Goal: Communication & Community: Answer question/provide support

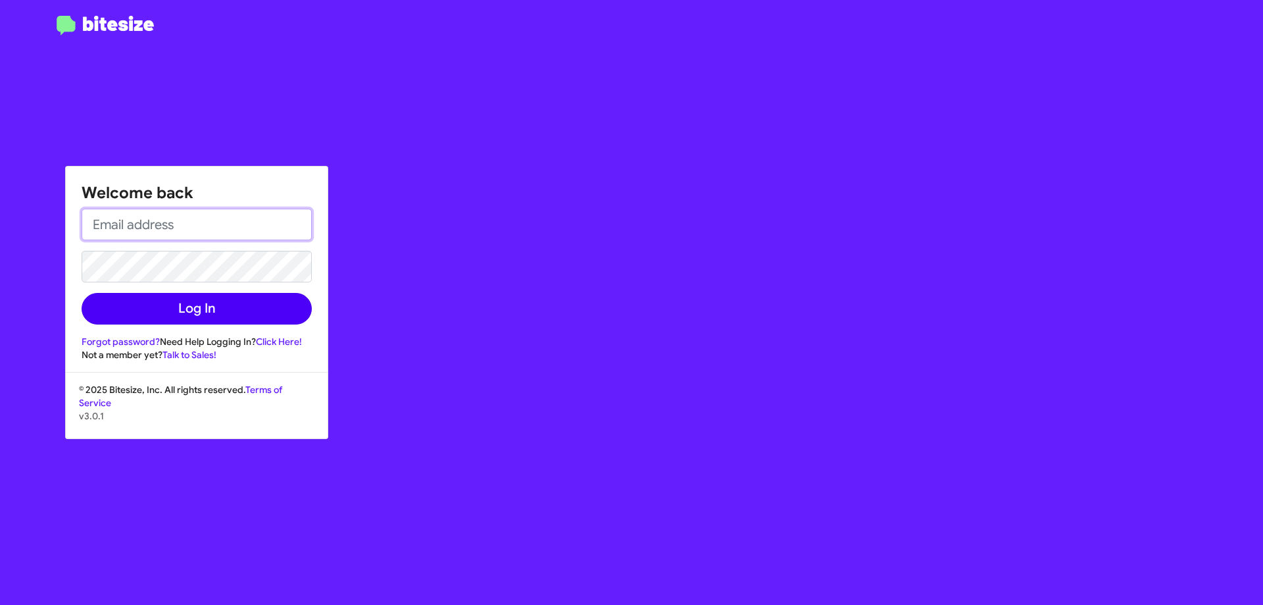
type input "[EMAIL_ADDRESS][DOMAIN_NAME]"
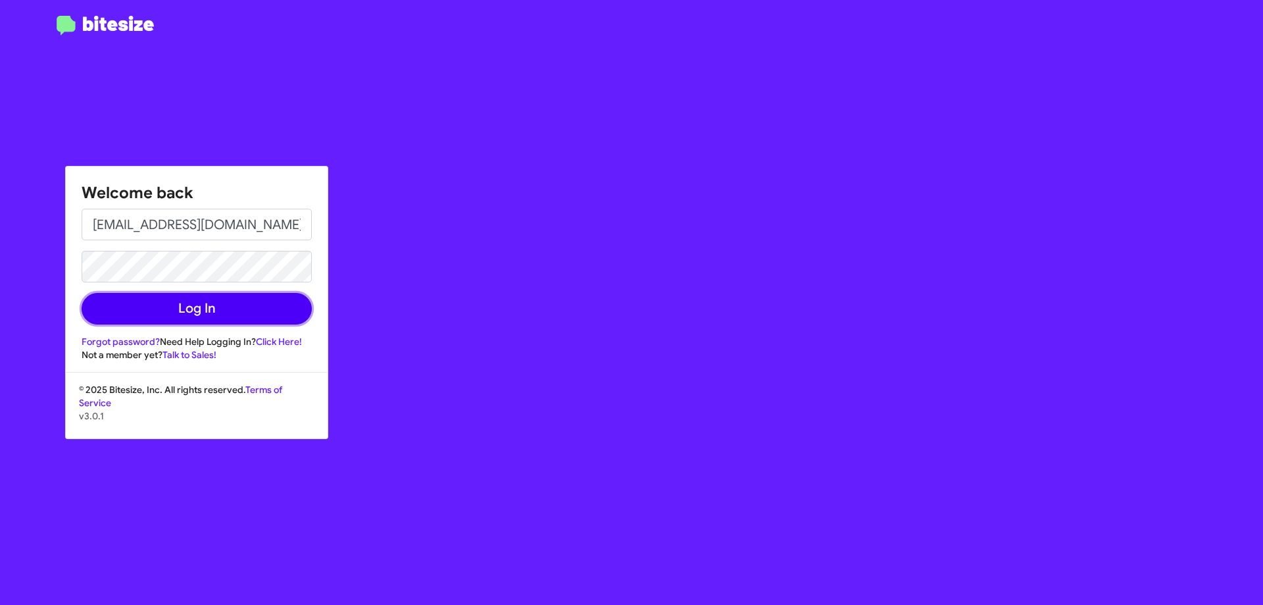
click at [216, 311] on button "Log In" at bounding box center [197, 309] width 230 height 32
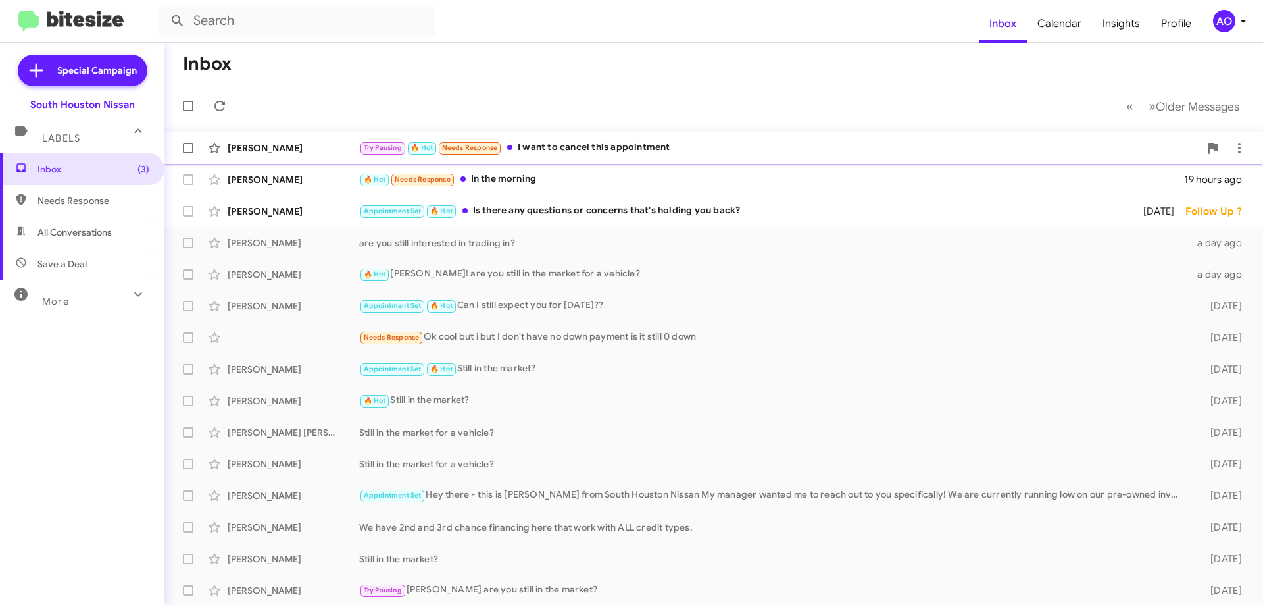
click at [563, 151] on div "Try Pausing 🔥 Hot Needs Response I want to cancel this appointment" at bounding box center [779, 147] width 841 height 15
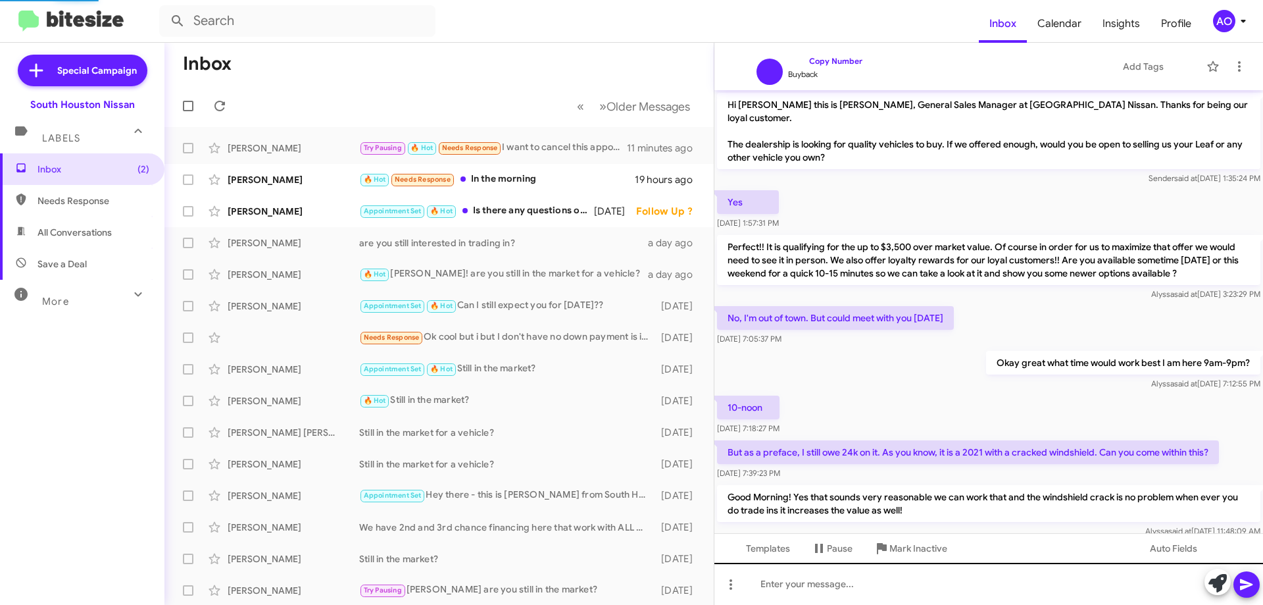
scroll to position [230, 0]
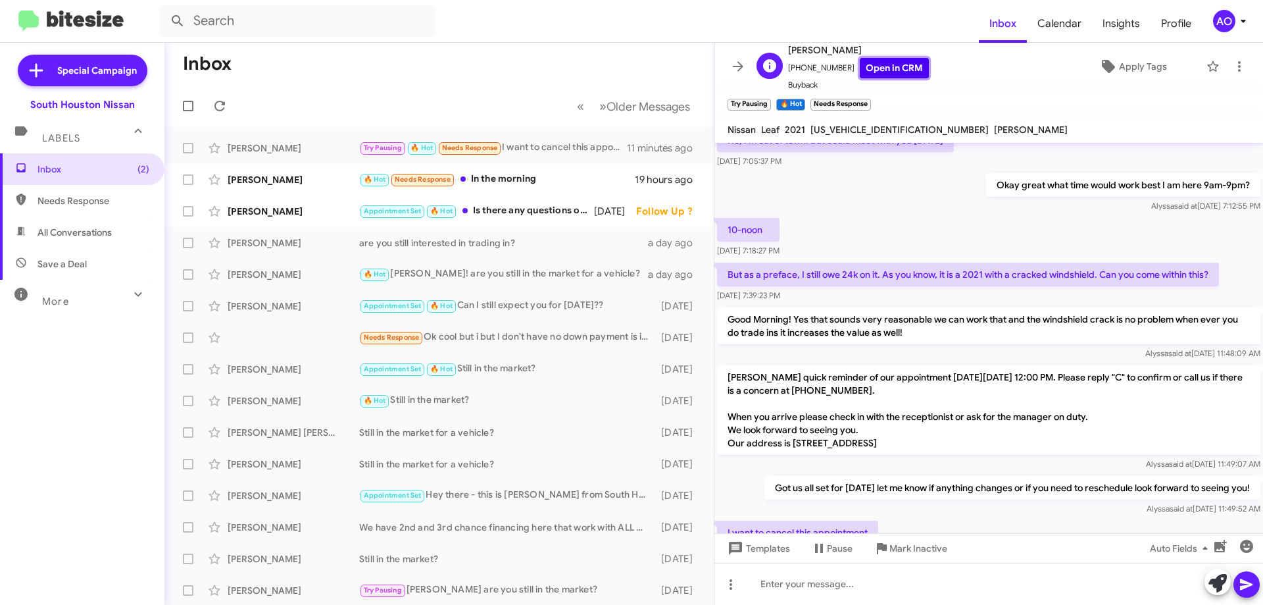
click at [908, 66] on link "Open in CRM" at bounding box center [894, 68] width 69 height 20
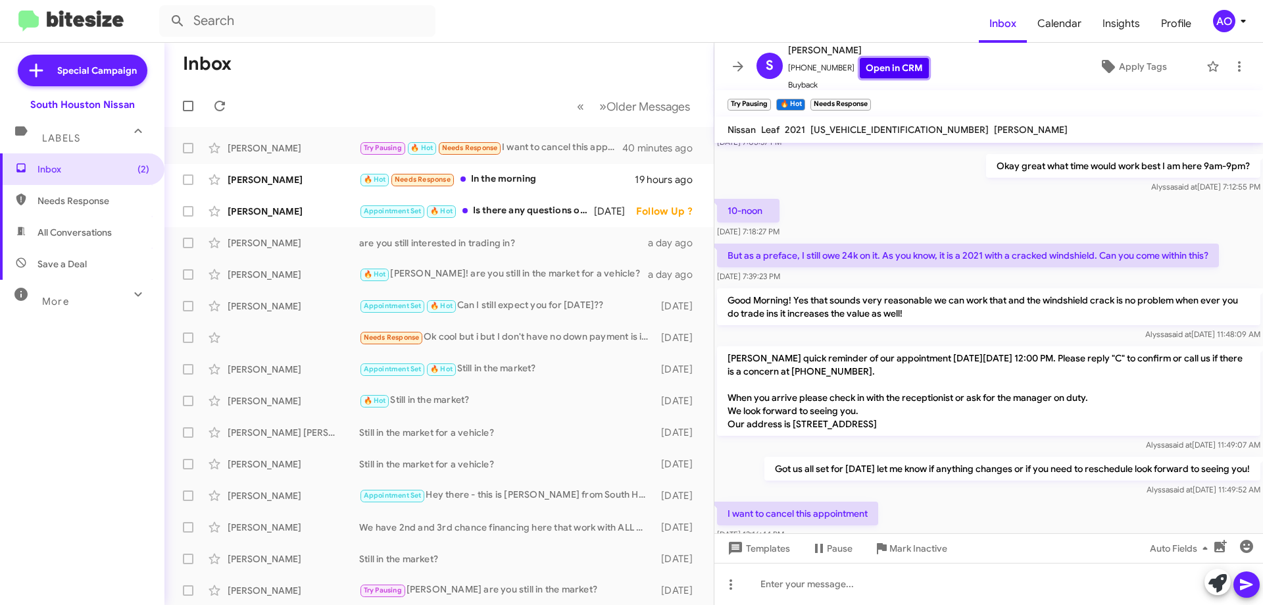
scroll to position [283, 0]
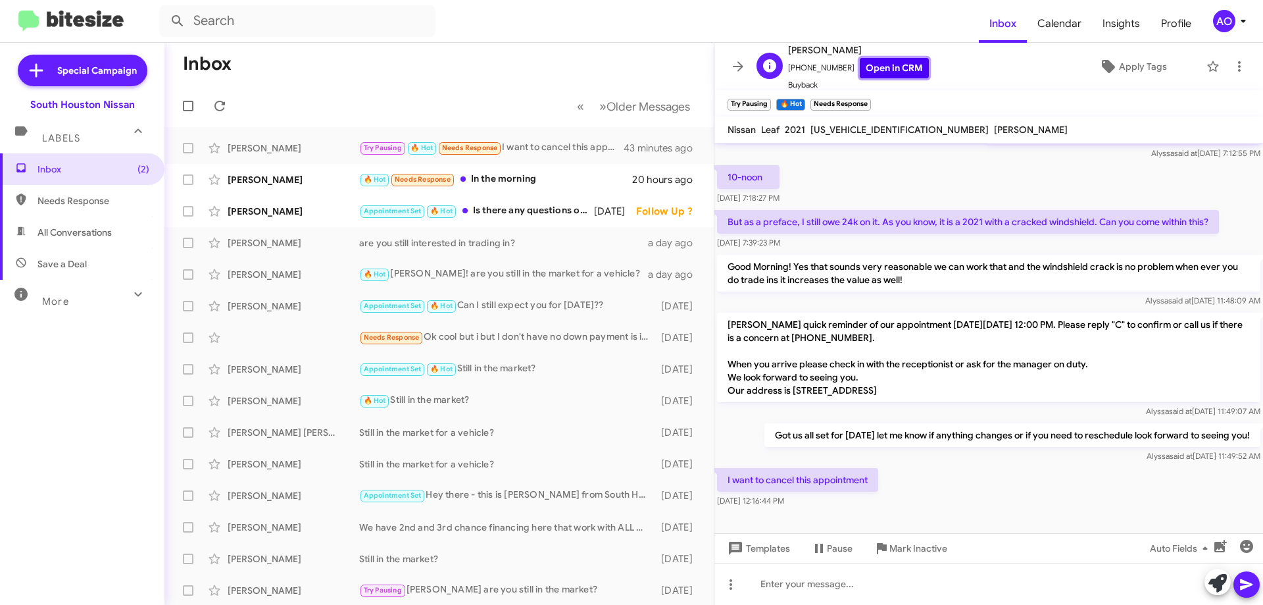
click at [887, 70] on link "Open in CRM" at bounding box center [894, 68] width 69 height 20
click at [1227, 73] on span at bounding box center [1240, 67] width 26 height 16
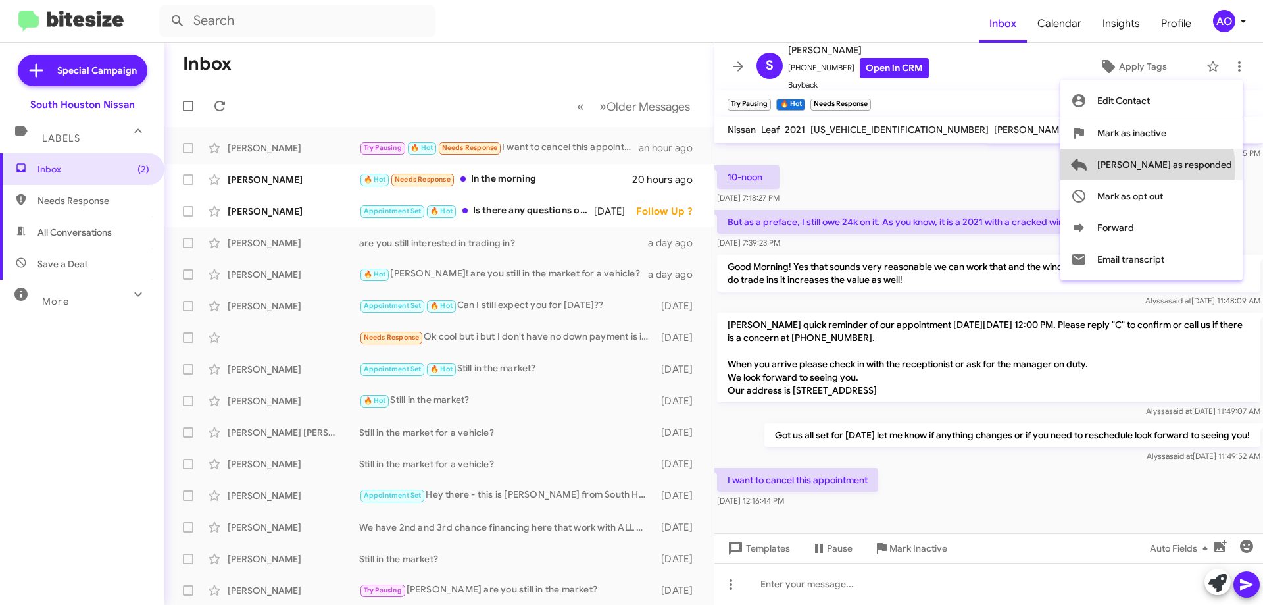
click at [1200, 168] on span "[PERSON_NAME] as responded" at bounding box center [1165, 165] width 135 height 32
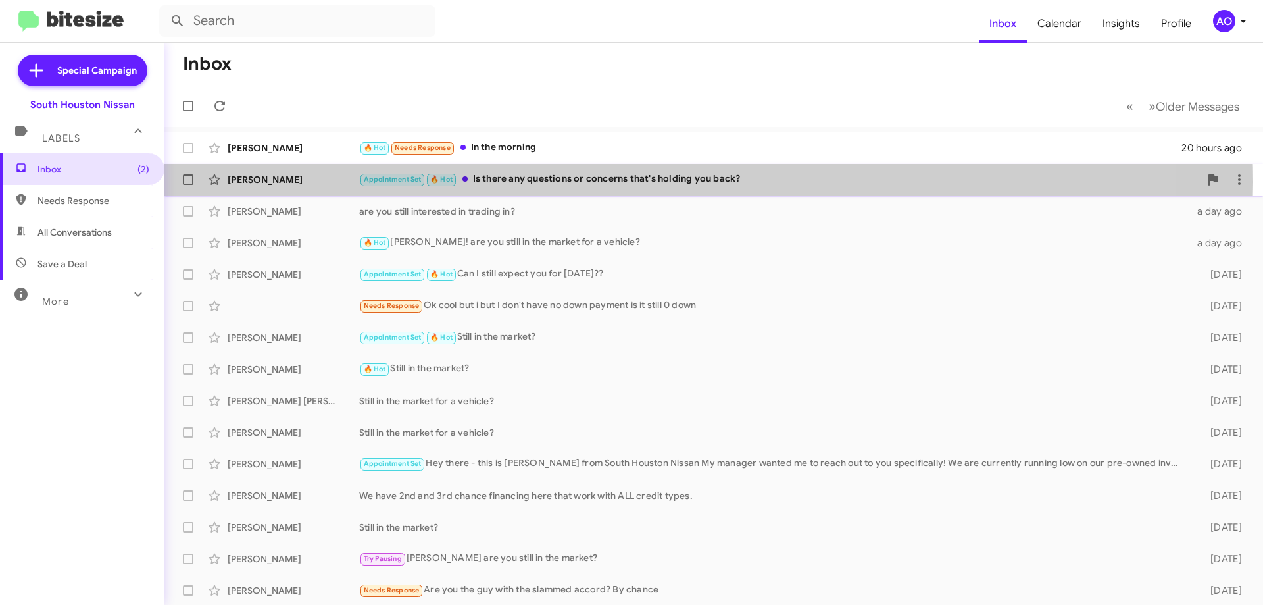
click at [630, 182] on div "Appointment Set 🔥 Hot Is there any questions or concerns that's holding you bac…" at bounding box center [779, 179] width 841 height 15
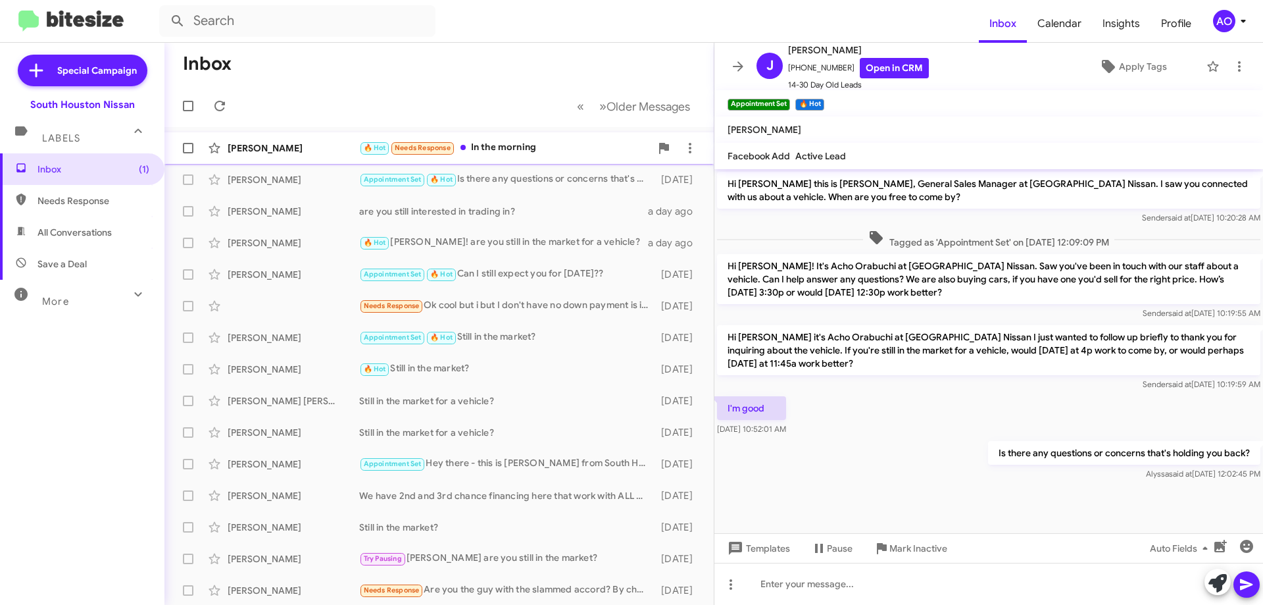
click at [528, 141] on div "🔥 Hot Needs Response In the morning" at bounding box center [505, 147] width 292 height 15
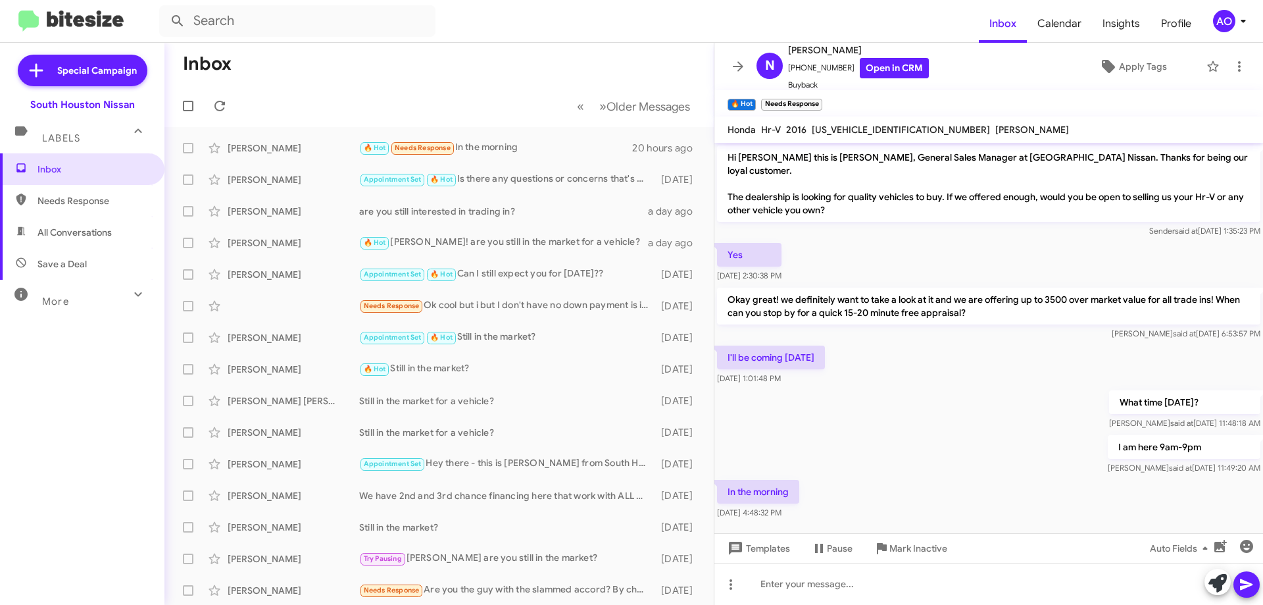
click at [1012, 463] on div "I am here 9am-9pm [PERSON_NAME] said at [DATE] 11:49:20 AM" at bounding box center [989, 454] width 549 height 45
click at [228, 101] on span at bounding box center [220, 106] width 26 height 16
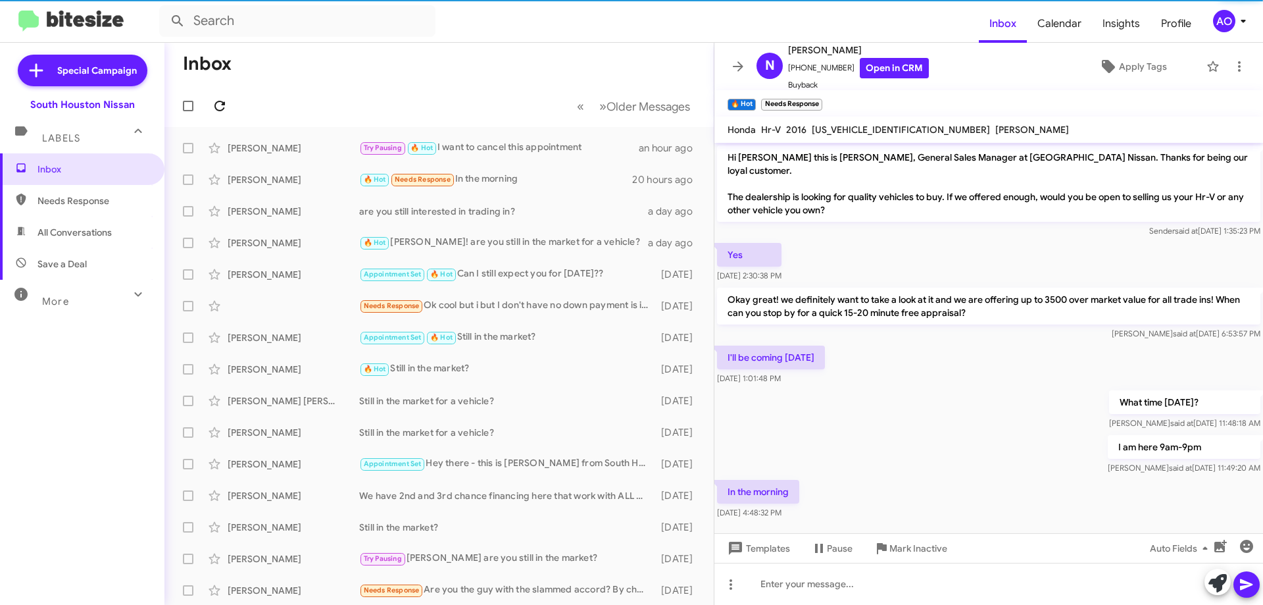
click at [228, 101] on span at bounding box center [220, 106] width 26 height 16
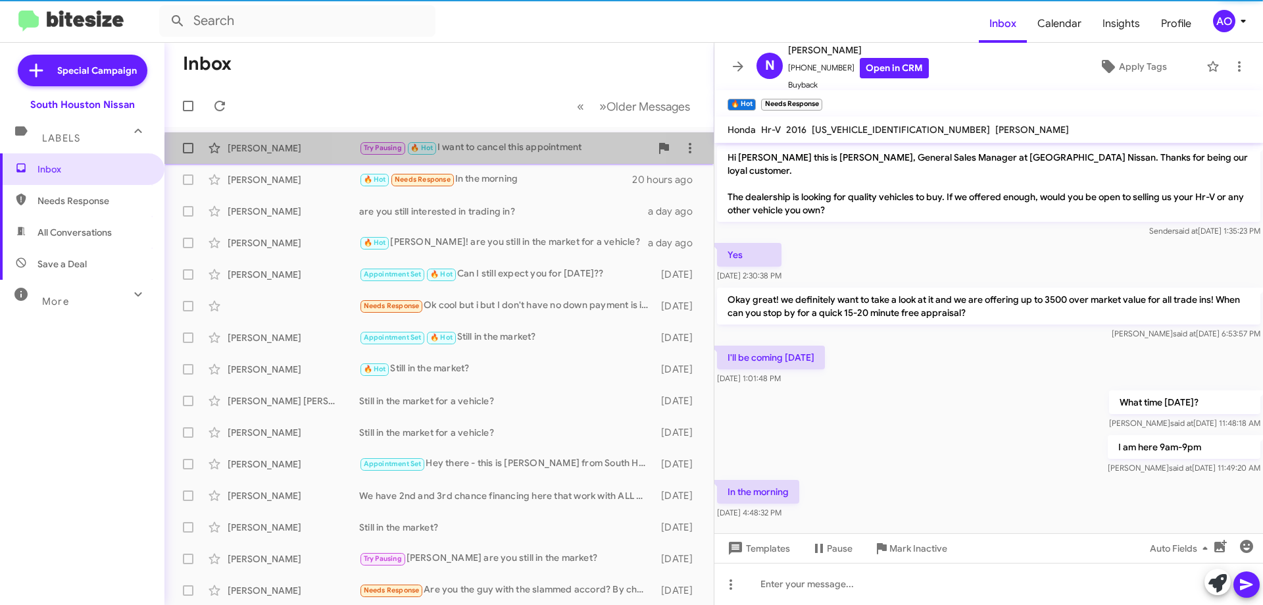
click at [484, 155] on div "Try Pausing 🔥 Hot I want to cancel this appointment" at bounding box center [505, 147] width 292 height 15
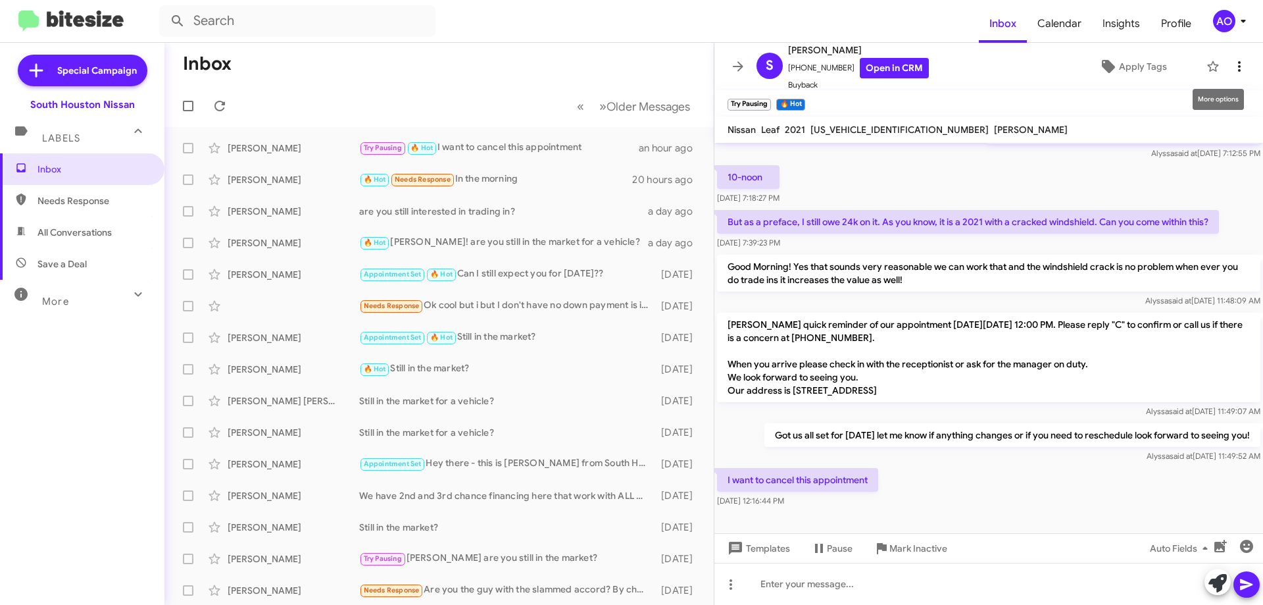
click at [1227, 66] on span at bounding box center [1240, 67] width 26 height 16
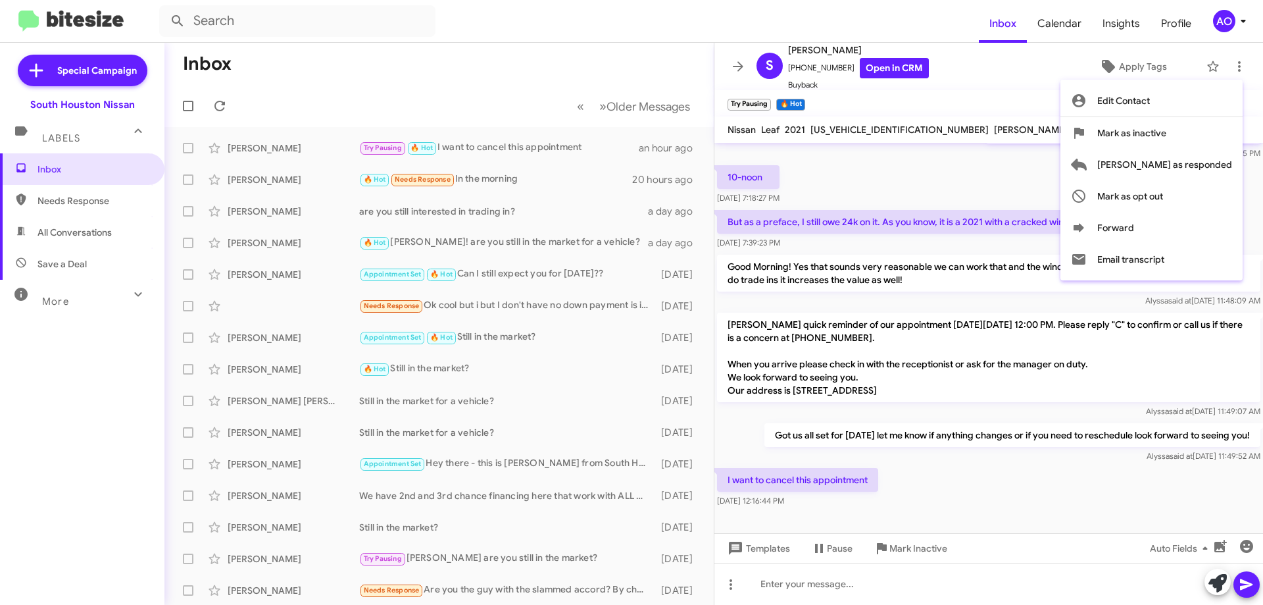
click at [1144, 434] on div at bounding box center [631, 302] width 1263 height 605
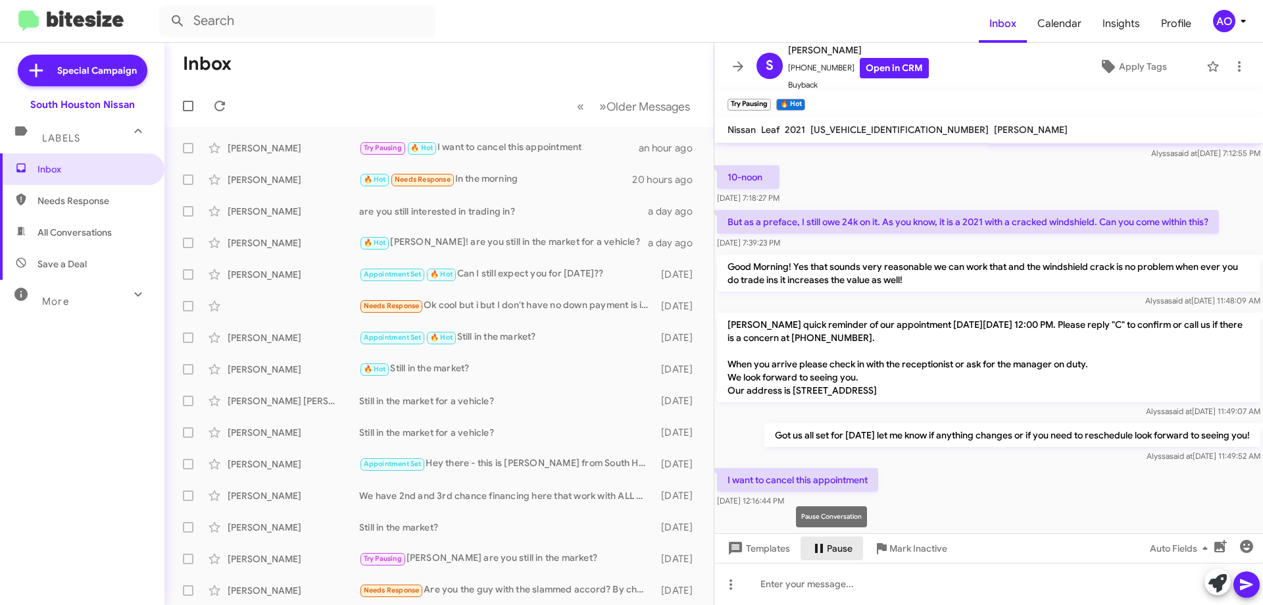
click at [836, 551] on span "Pause" at bounding box center [840, 548] width 26 height 24
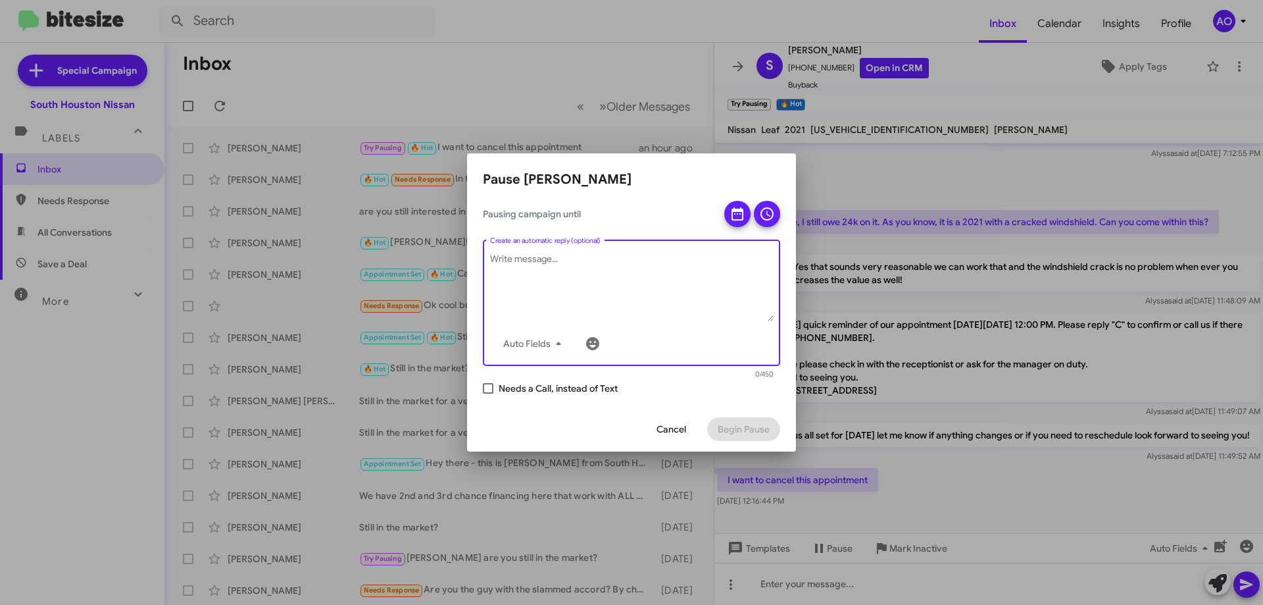
click at [566, 264] on textarea "Create an automatic reply (optional)" at bounding box center [632, 287] width 284 height 68
type textarea "g"
click at [671, 261] on textarea "Good Afternoon! Please let me know if your interested in just coming in to see …" at bounding box center [632, 287] width 284 height 68
click at [599, 276] on textarea "Good Afternoon! Please let me know if you would be interested in just coming in…" at bounding box center [632, 287] width 284 height 68
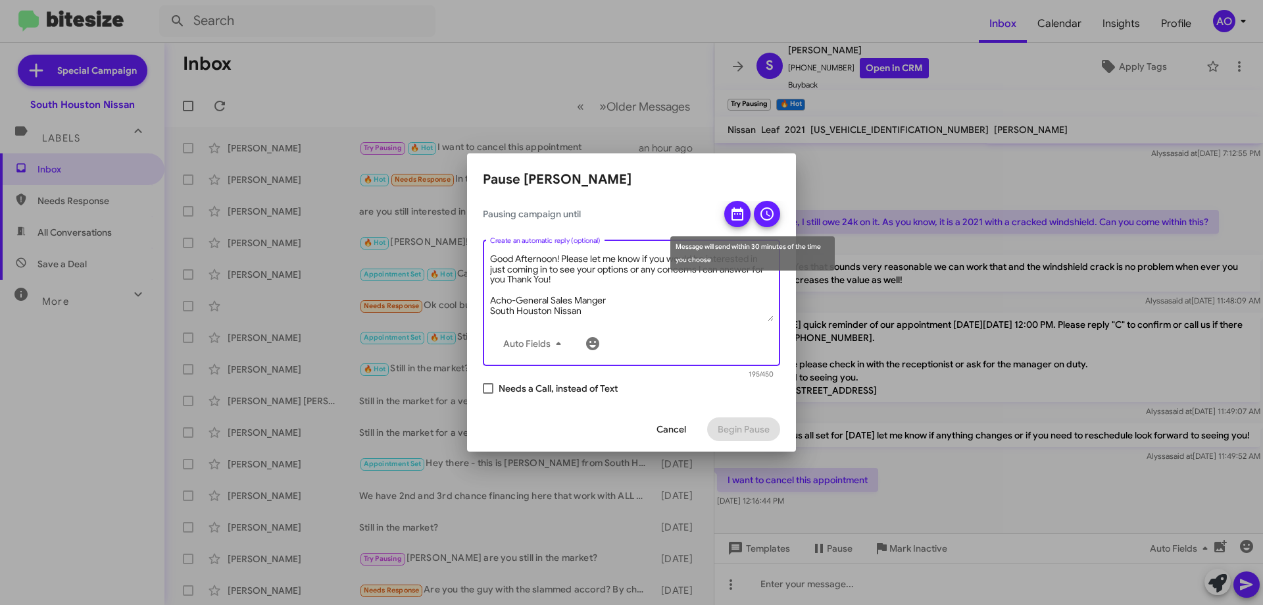
type textarea "Good Afternoon! Please let me know if you would be interested in just coming in…"
click at [745, 216] on icon at bounding box center [738, 214] width 16 height 16
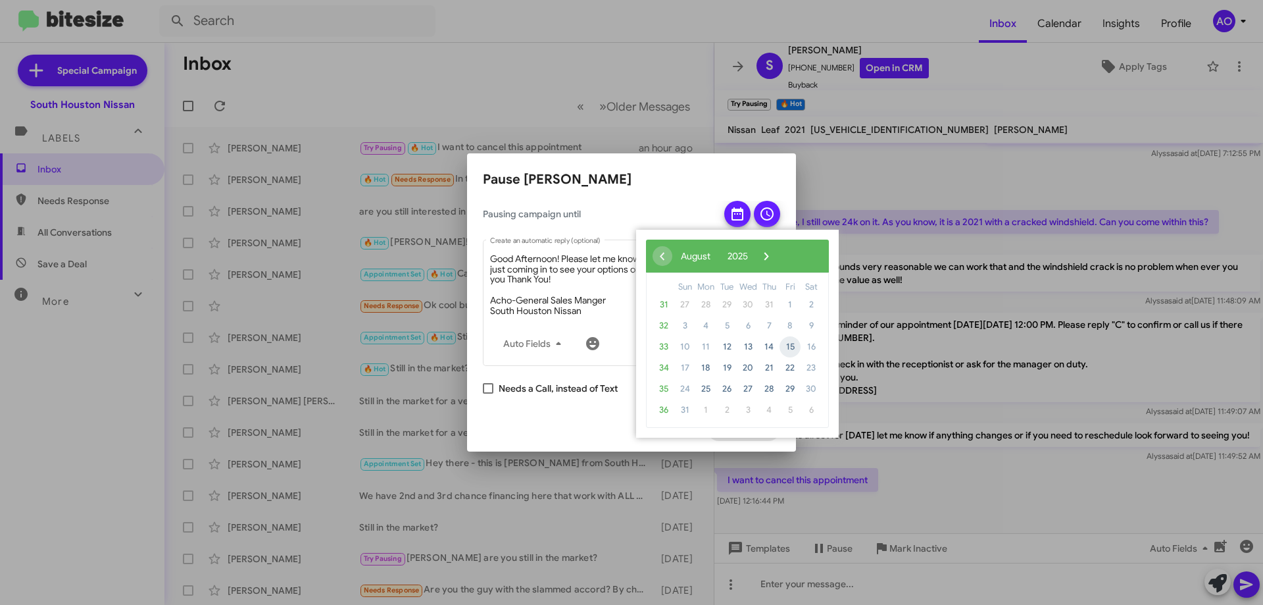
click at [784, 349] on span "15" at bounding box center [790, 346] width 21 height 21
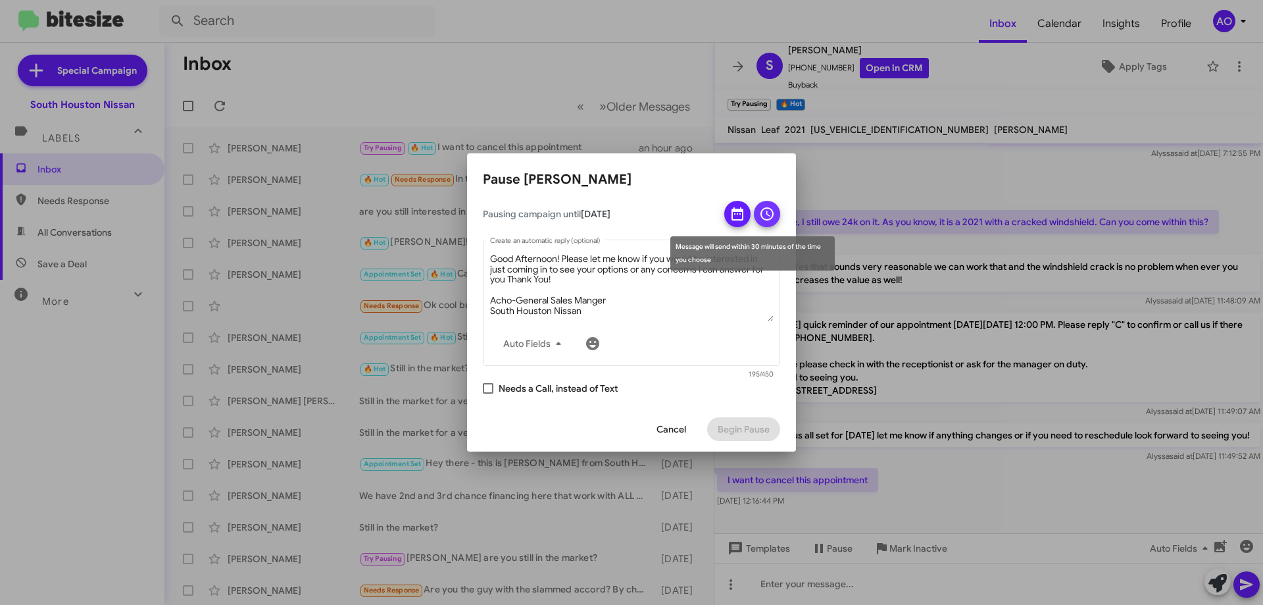
click at [763, 207] on icon at bounding box center [767, 214] width 16 height 16
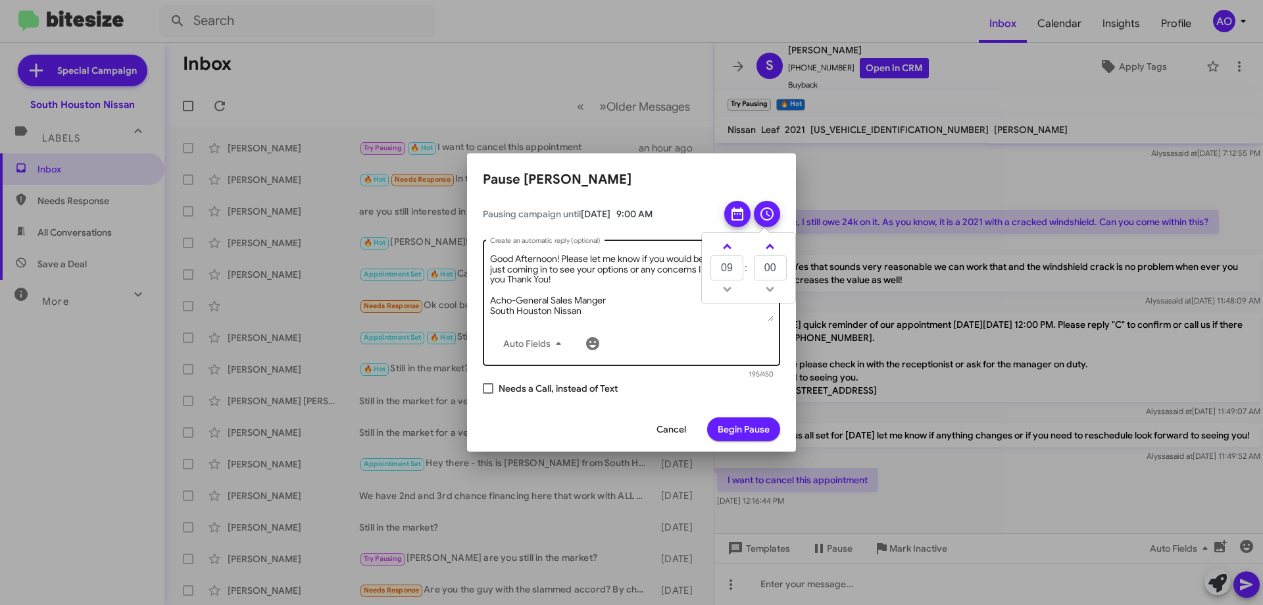
click at [701, 324] on div "Good Afternoon! Please let me know if you would be interested in just coming in…" at bounding box center [632, 302] width 284 height 128
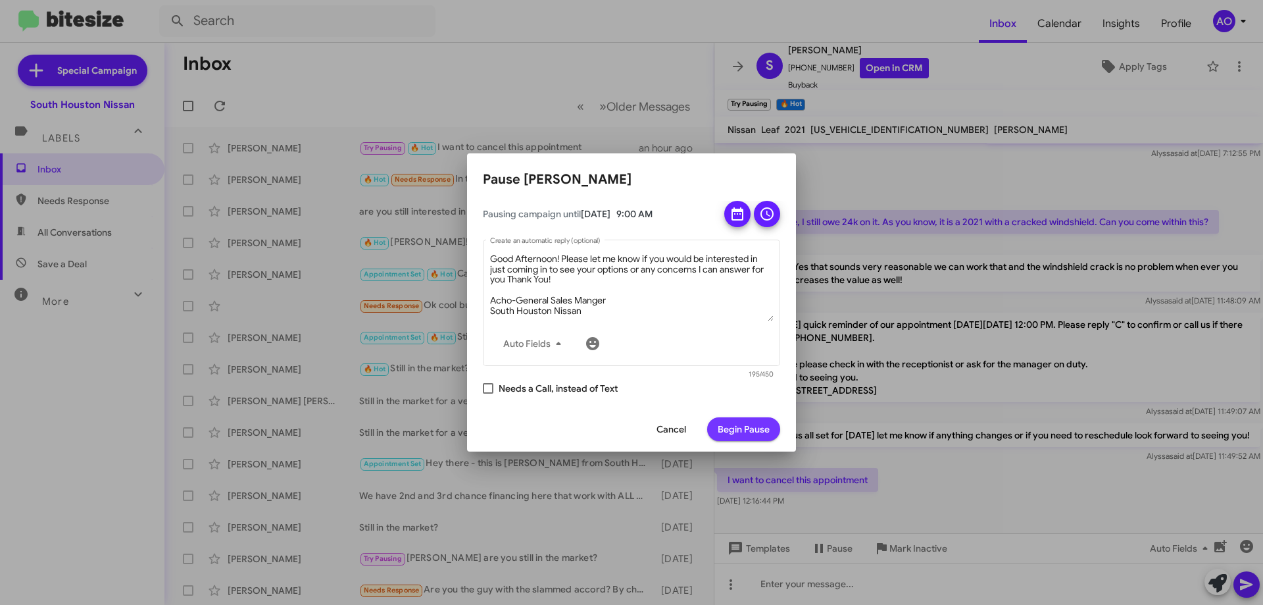
click at [755, 437] on span "Begin Pause" at bounding box center [744, 429] width 52 height 24
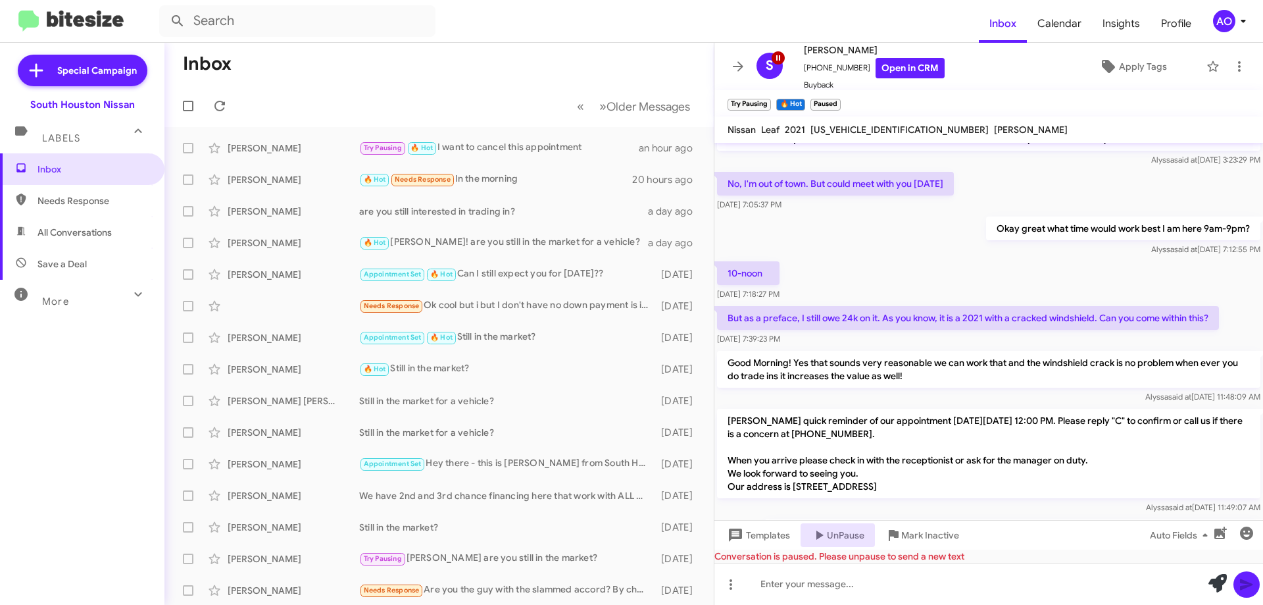
scroll to position [461, 0]
